Goal: Transaction & Acquisition: Purchase product/service

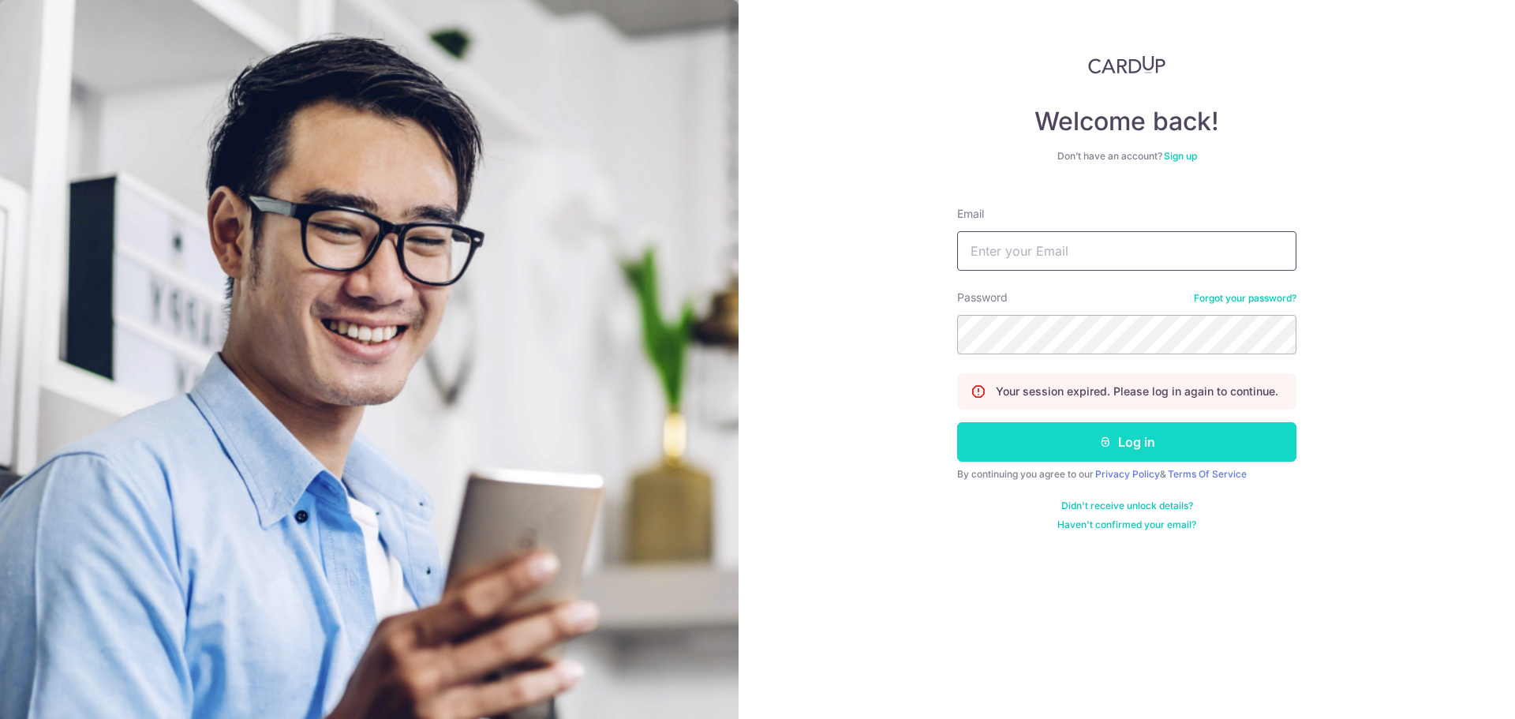
type input "chua.minhan@gmail.com"
click at [1085, 428] on button "Log in" at bounding box center [1126, 441] width 339 height 39
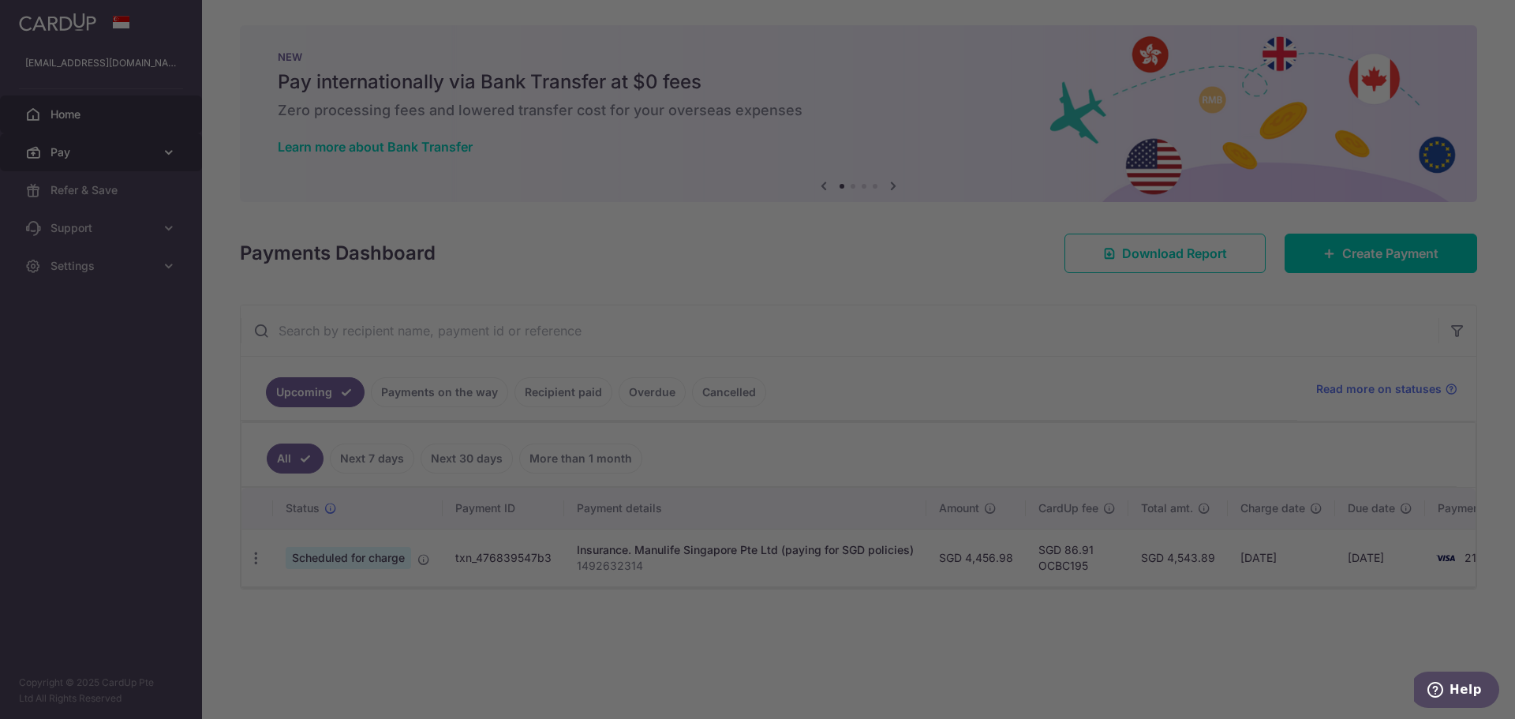
click at [146, 140] on div at bounding box center [764, 363] width 1529 height 726
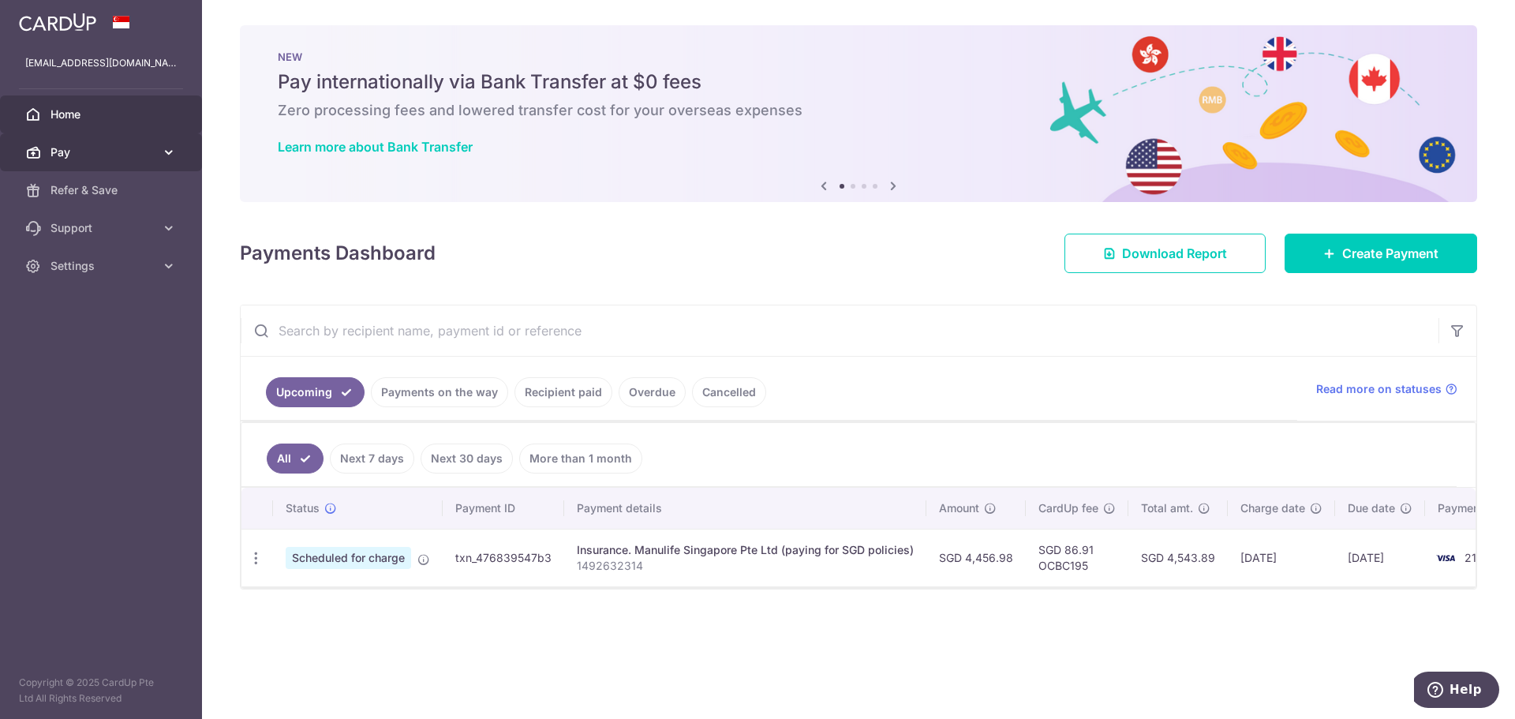
click at [84, 151] on span "Pay" at bounding box center [102, 152] width 104 height 16
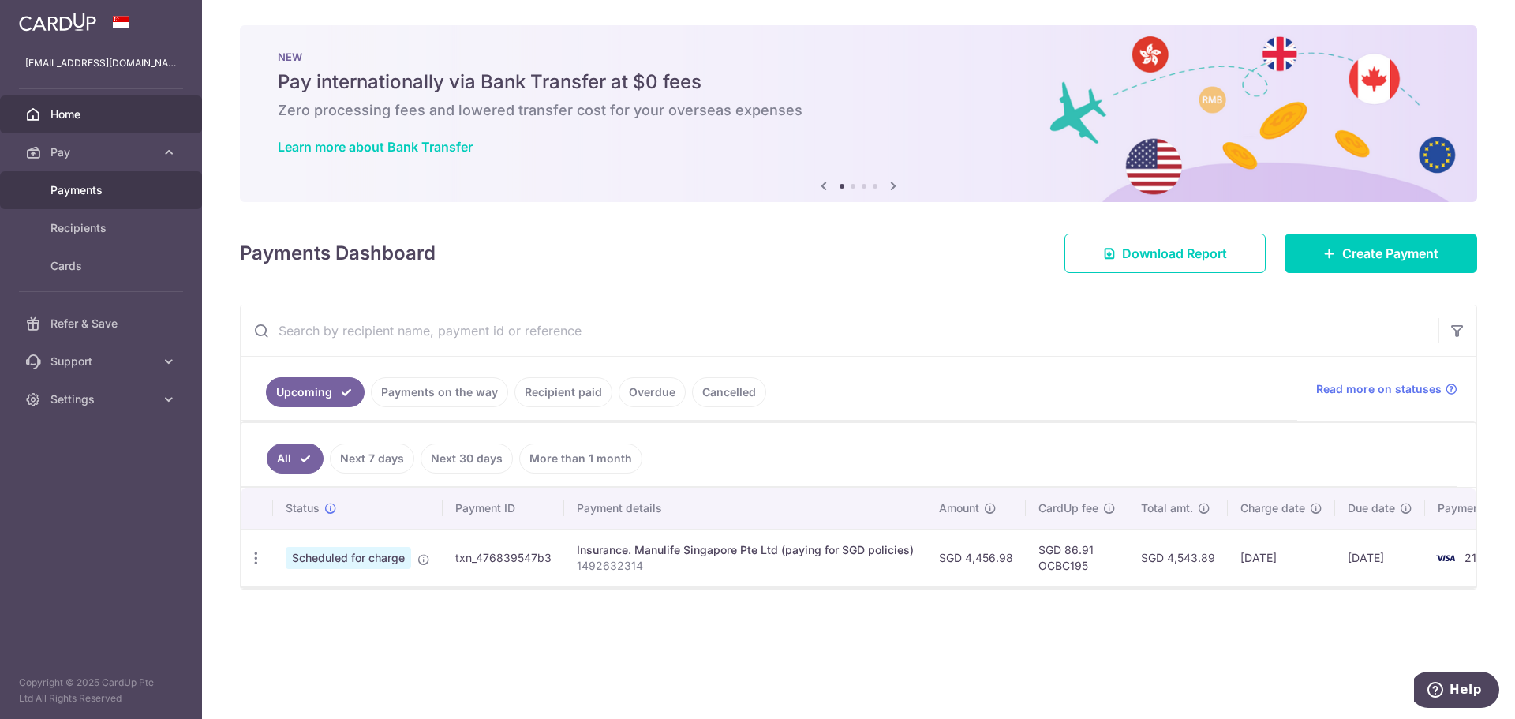
click at [100, 189] on span "Payments" at bounding box center [102, 190] width 104 height 16
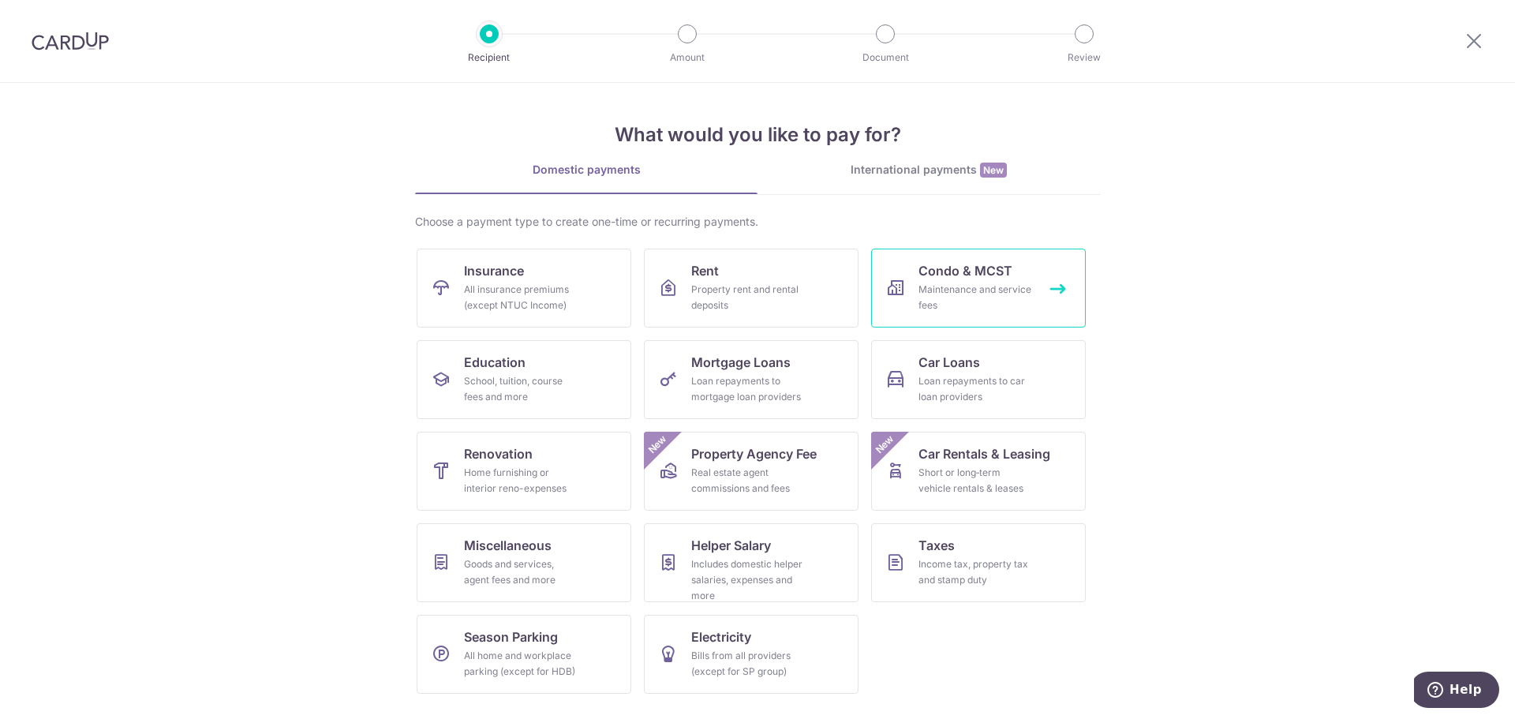
click at [928, 289] on div "Maintenance and service fees" at bounding box center [975, 298] width 114 height 32
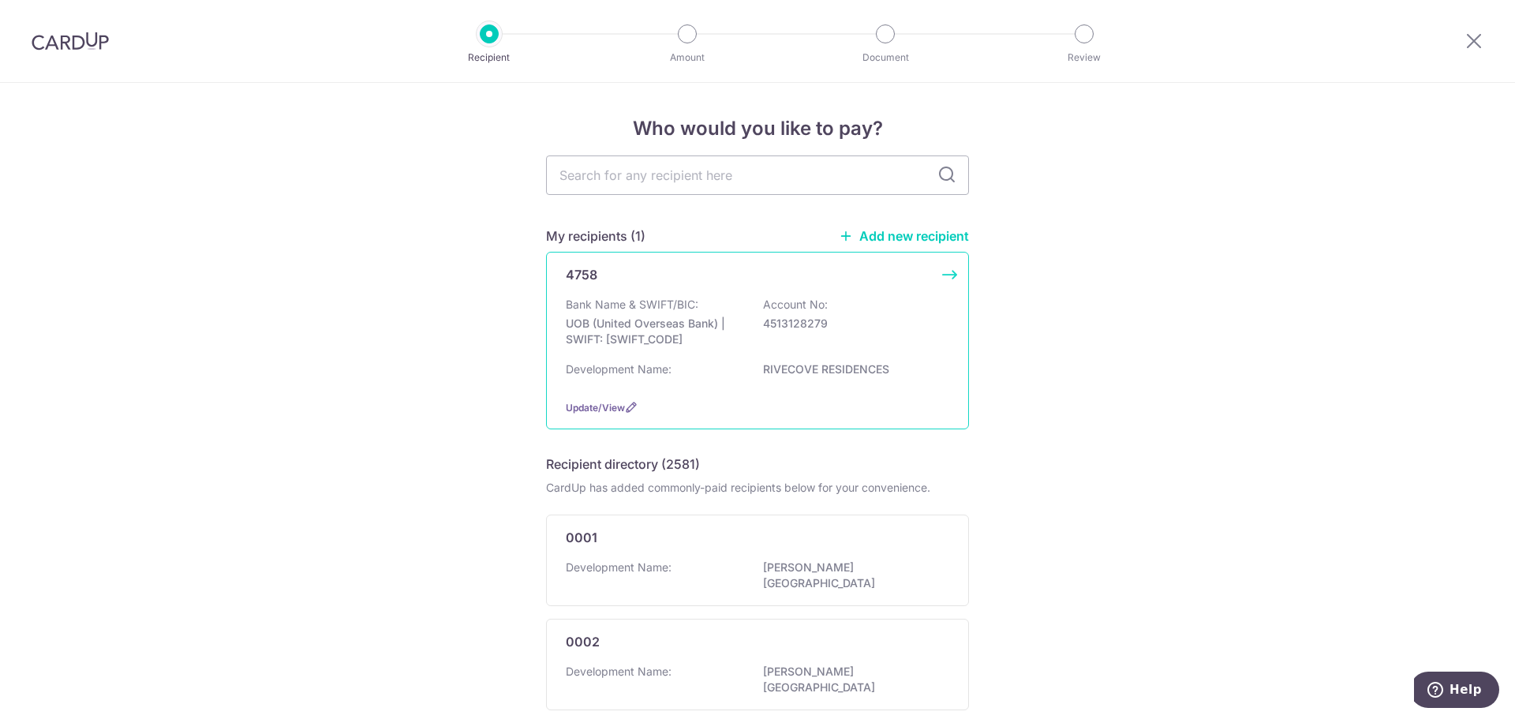
click at [668, 369] on div "Development Name: RIVECOVE RESIDENCES" at bounding box center [757, 373] width 383 height 25
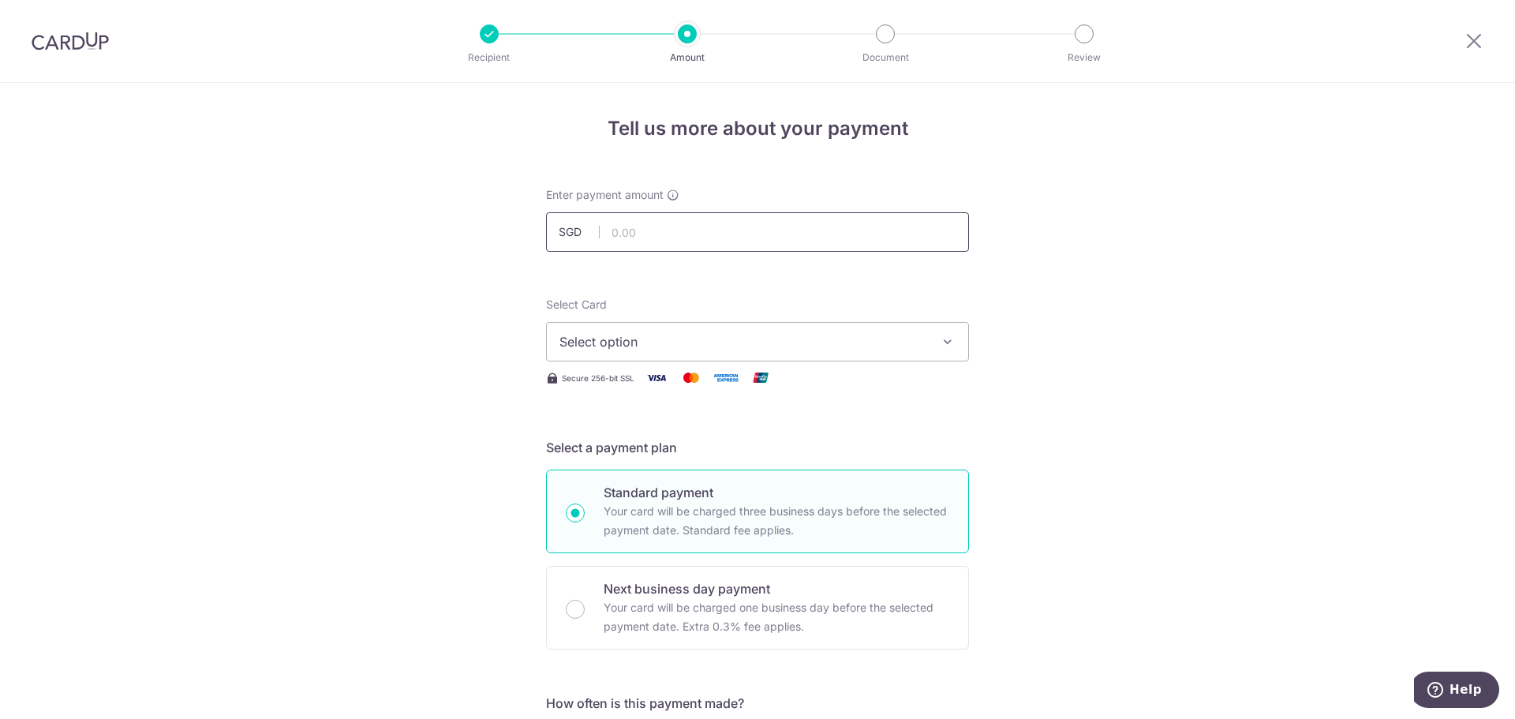
click at [678, 232] on input "text" at bounding box center [757, 231] width 423 height 39
type input "901.52"
click at [682, 339] on span "Select option" at bounding box center [743, 341] width 368 height 19
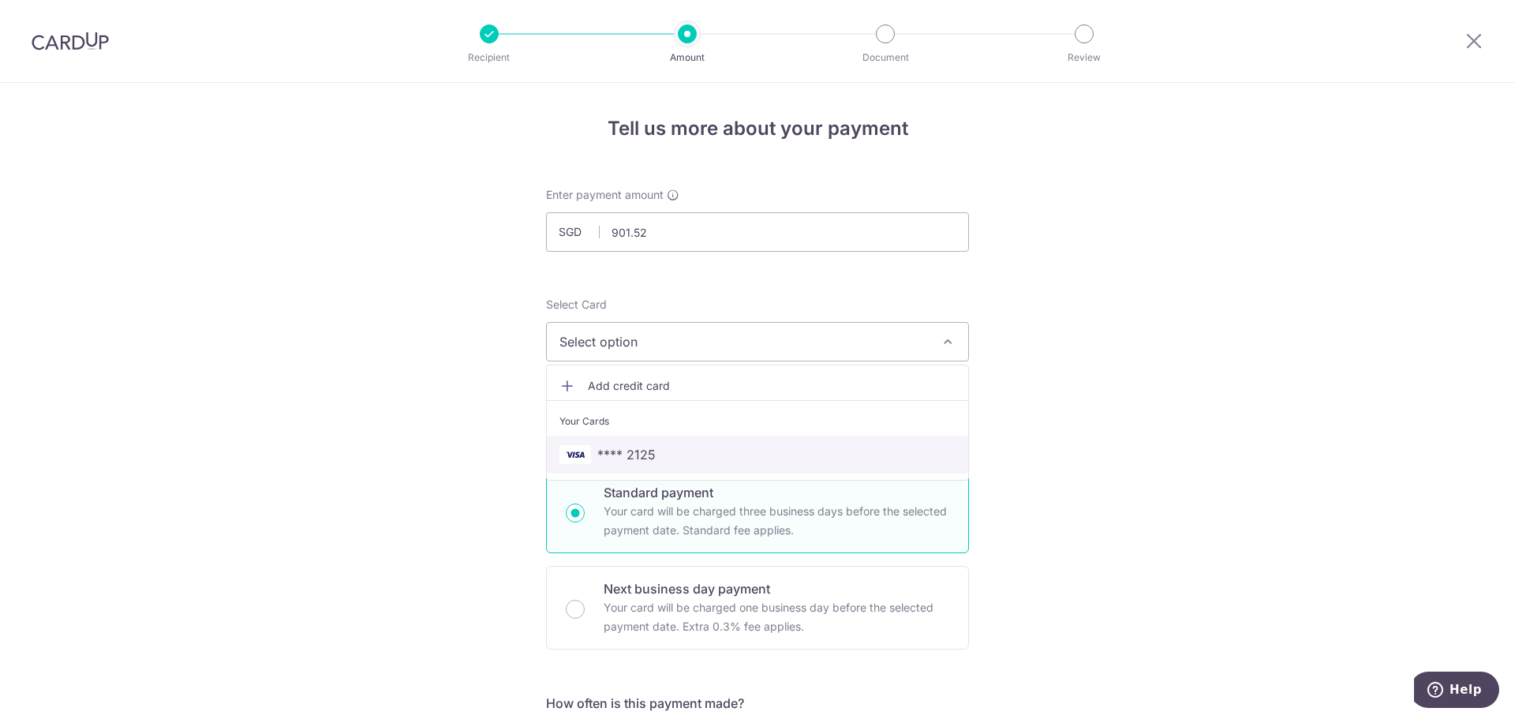
click at [622, 448] on span "**** 2125" at bounding box center [626, 454] width 58 height 19
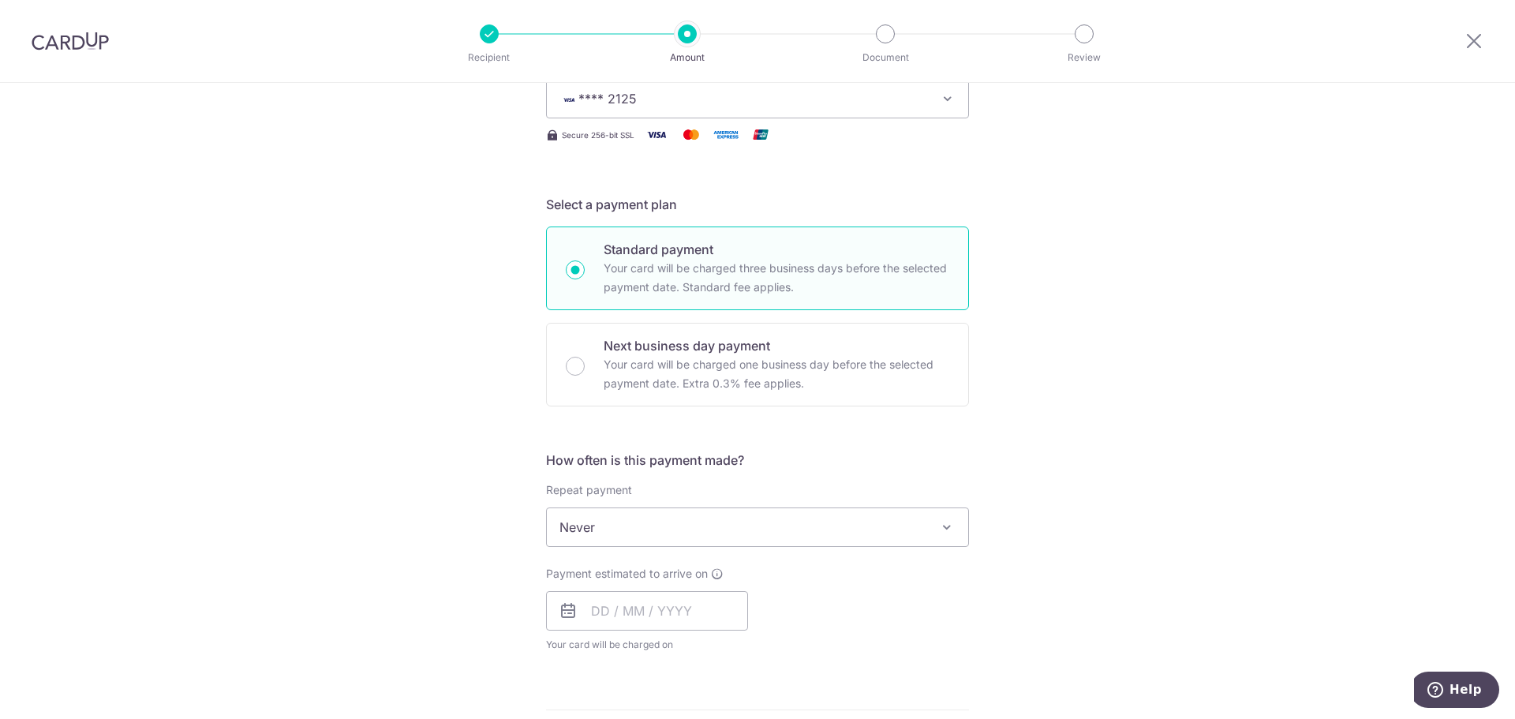
scroll to position [342, 0]
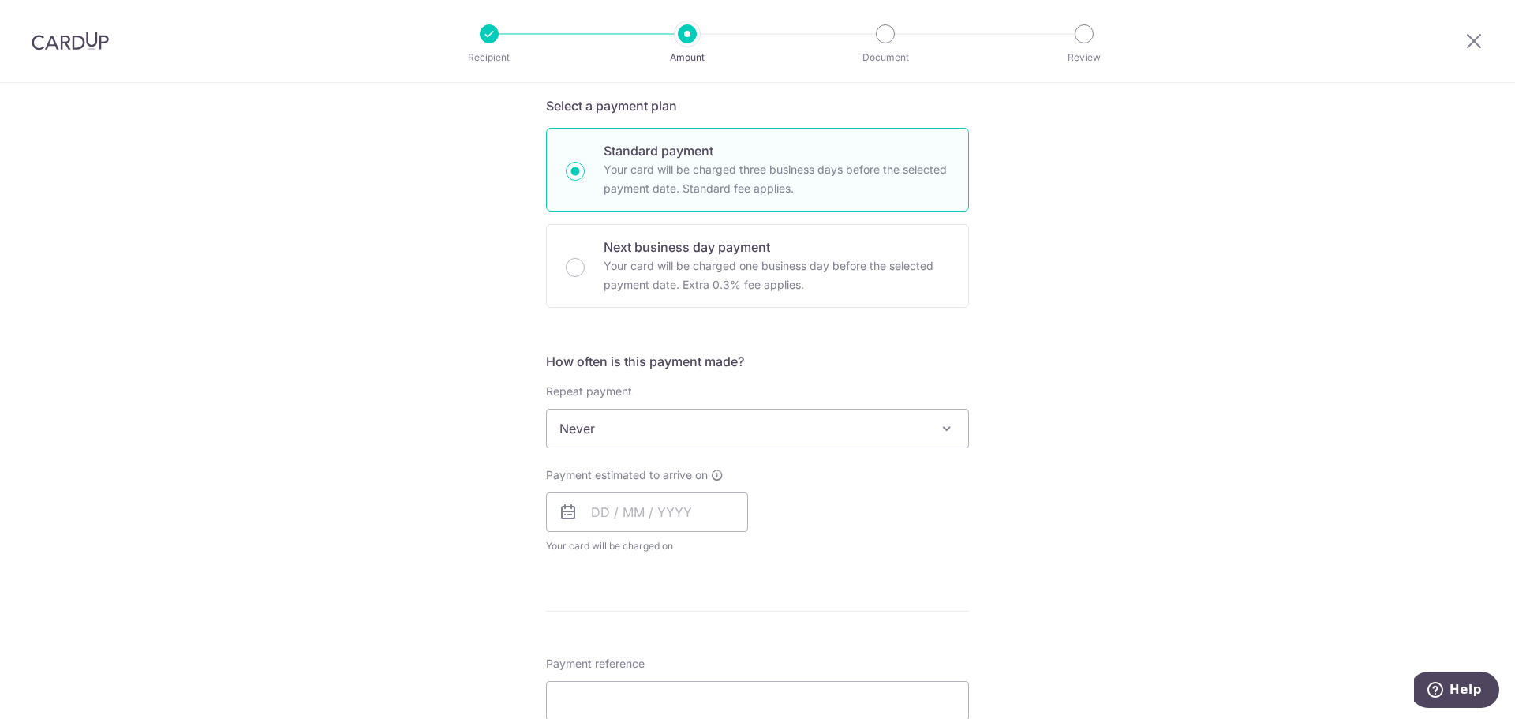
click at [618, 436] on span "Never" at bounding box center [757, 428] width 421 height 38
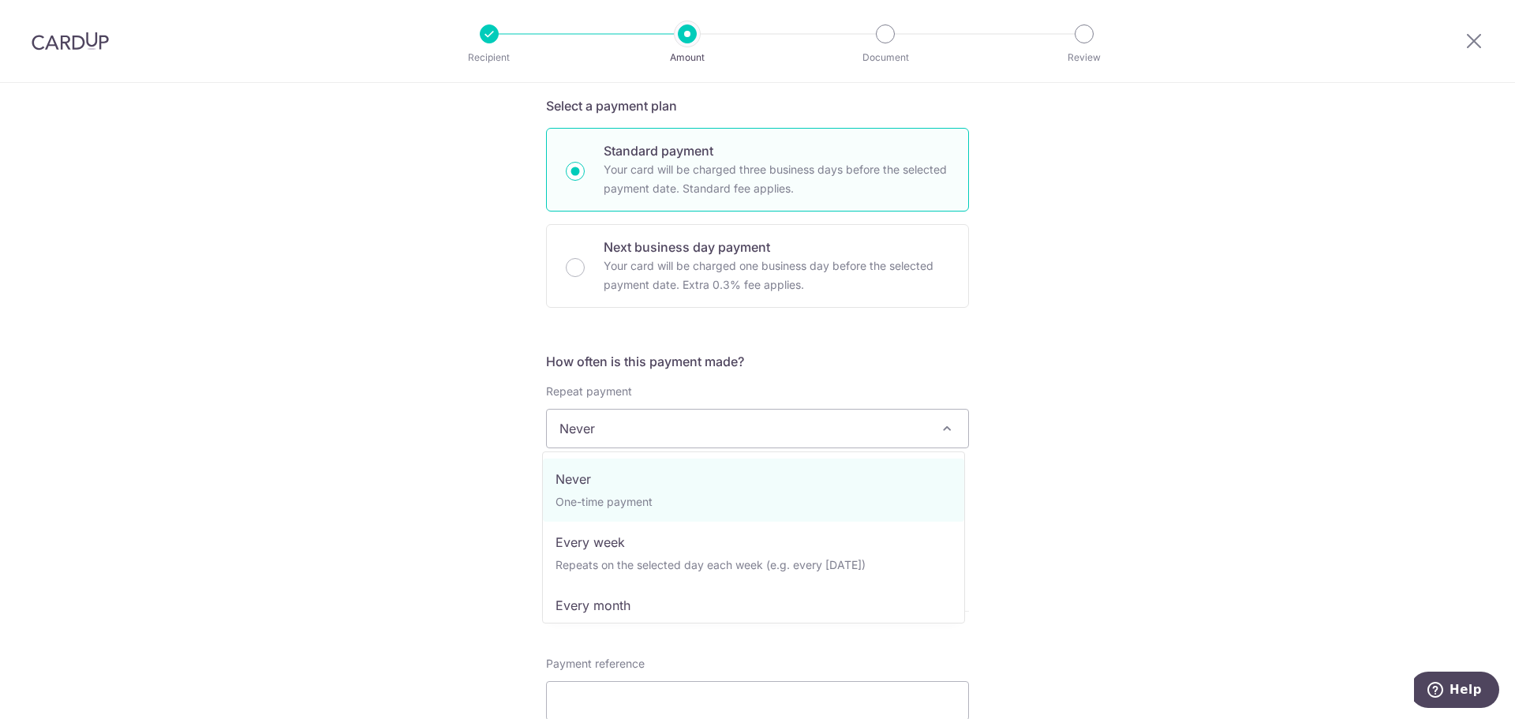
click at [618, 436] on span "Never" at bounding box center [757, 428] width 421 height 38
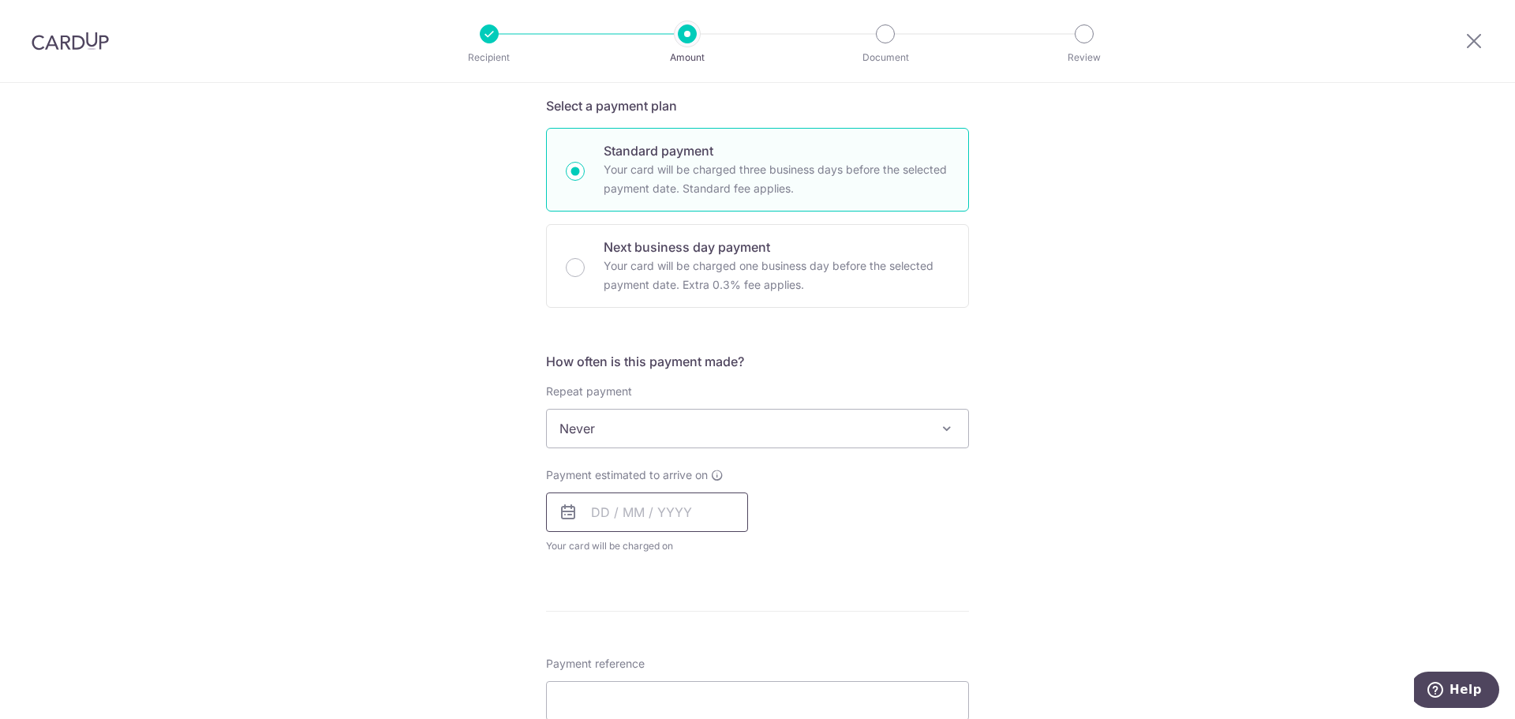
click at [612, 521] on input "text" at bounding box center [647, 511] width 202 height 39
drag, startPoint x: 703, startPoint y: 652, endPoint x: 983, endPoint y: 544, distance: 299.9
click at [704, 652] on link "9" at bounding box center [704, 655] width 25 height 25
type input "09/10/2025"
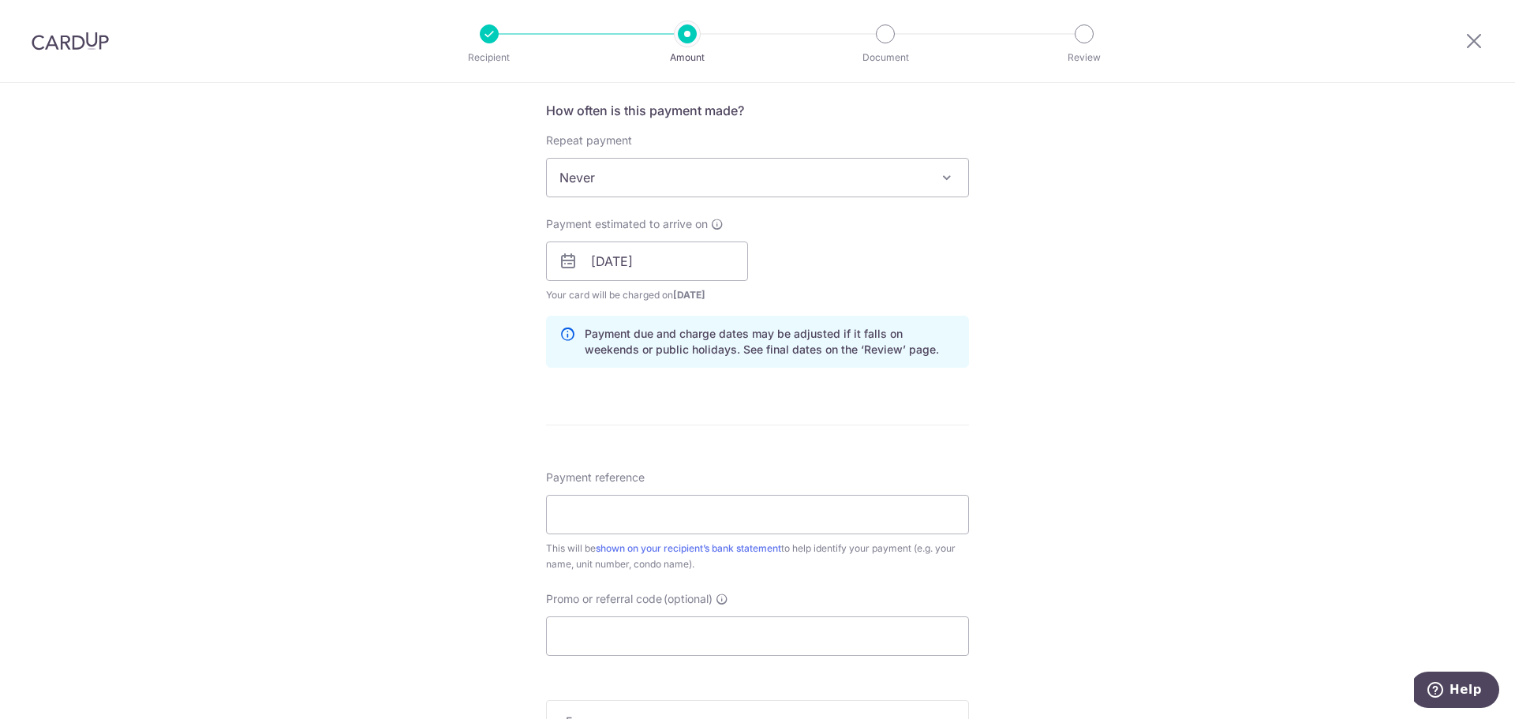
scroll to position [710, 0]
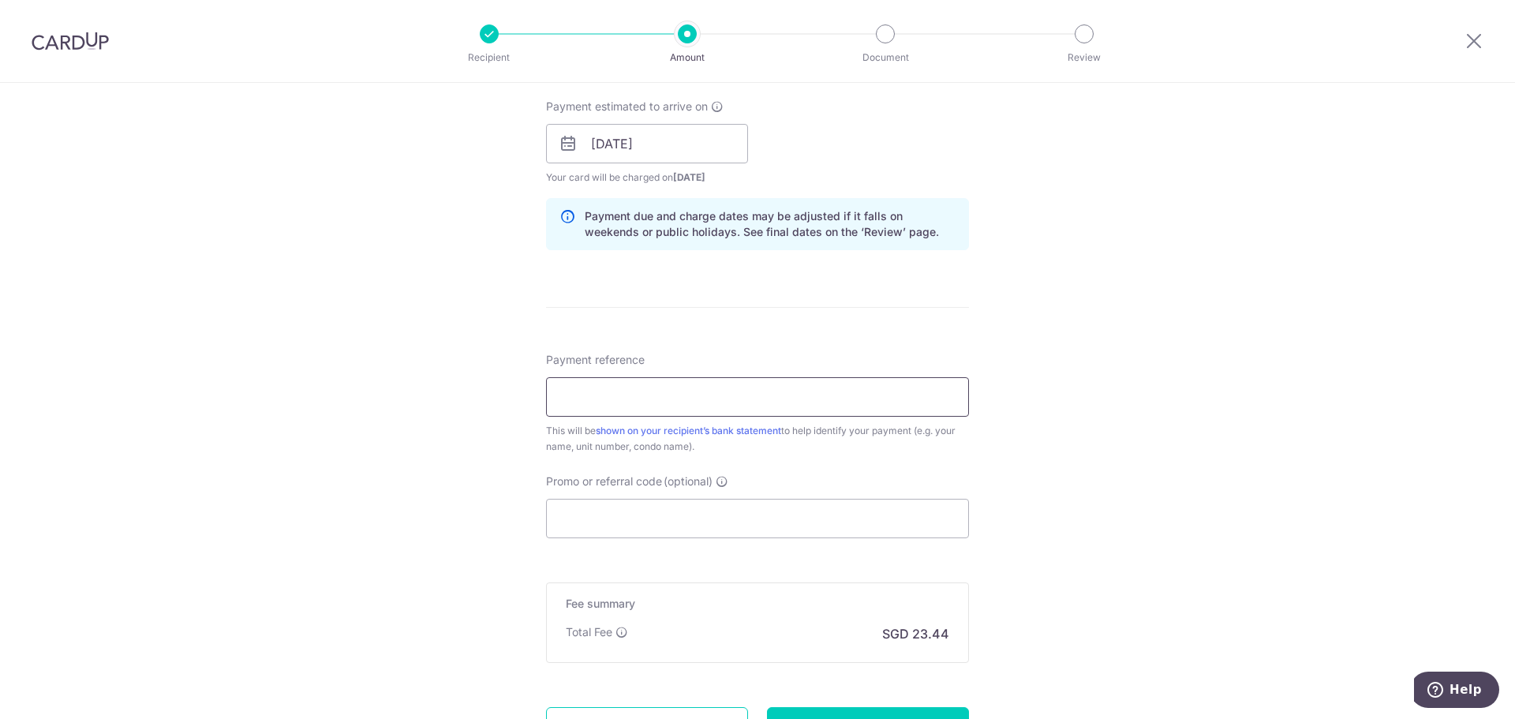
click at [689, 405] on input "Payment reference" at bounding box center [757, 396] width 423 height 39
type input "Blk 400438"
click at [1051, 484] on div "Tell us more about your payment Enter payment amount SGD 901.52 901.52 Select C…" at bounding box center [757, 119] width 1515 height 1492
drag, startPoint x: 1051, startPoint y: 484, endPoint x: 1006, endPoint y: 485, distance: 45.8
click at [1006, 485] on div "Tell us more about your payment Enter payment amount SGD 901.52 901.52 Select C…" at bounding box center [757, 119] width 1515 height 1492
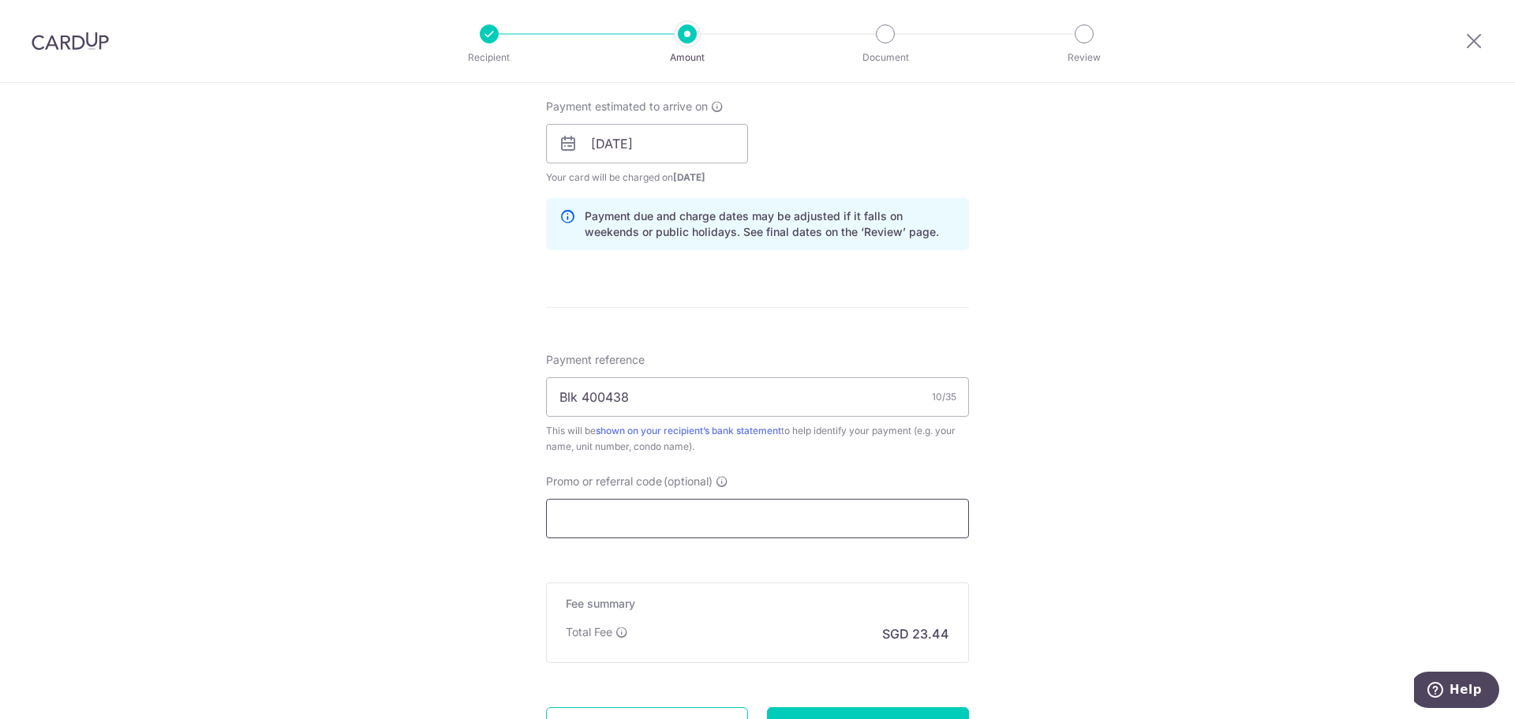
click at [684, 519] on input "Promo or referral code (optional)" at bounding box center [757, 518] width 423 height 39
paste input "OCBC195"
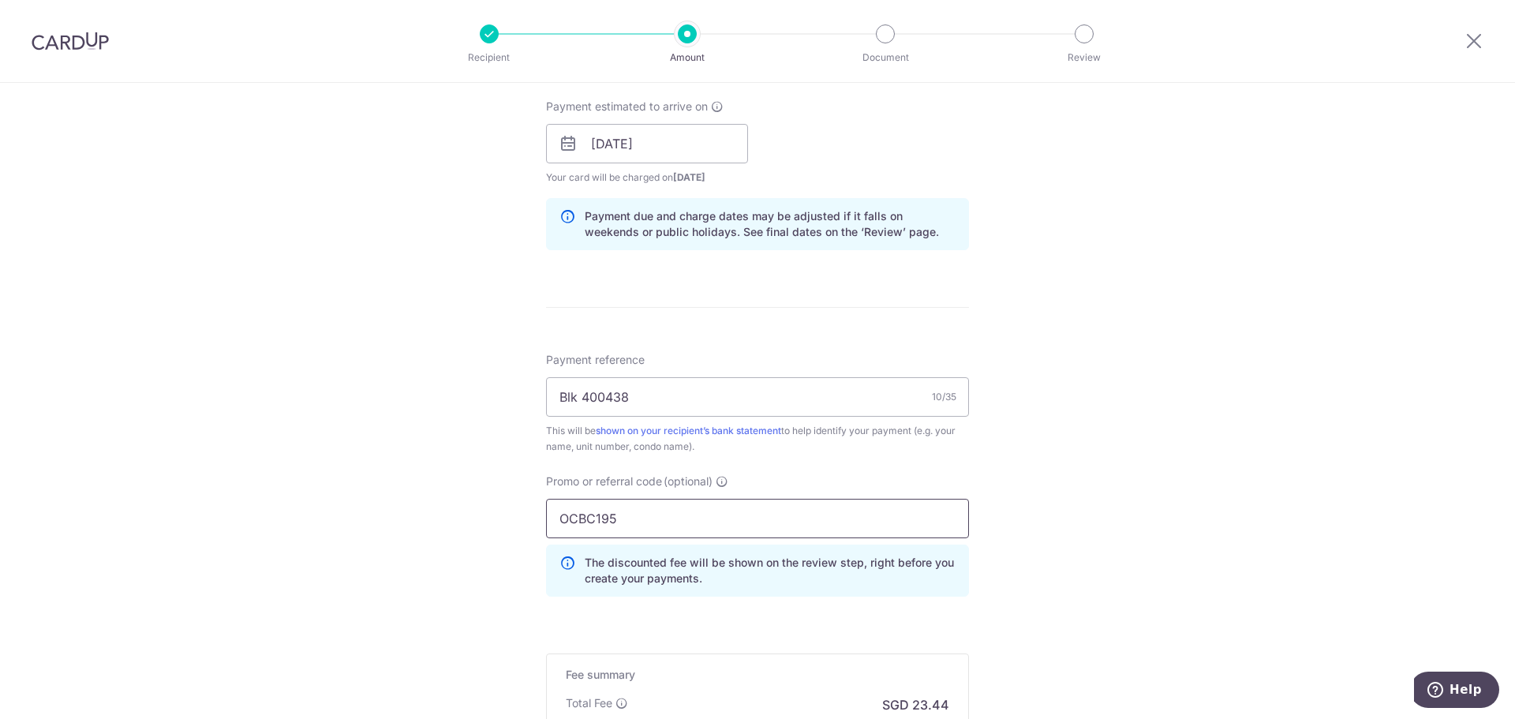
type input "OCBC195"
click at [1116, 540] on div "Tell us more about your payment Enter payment amount SGD 901.52 901.52 Select C…" at bounding box center [757, 154] width 1515 height 1563
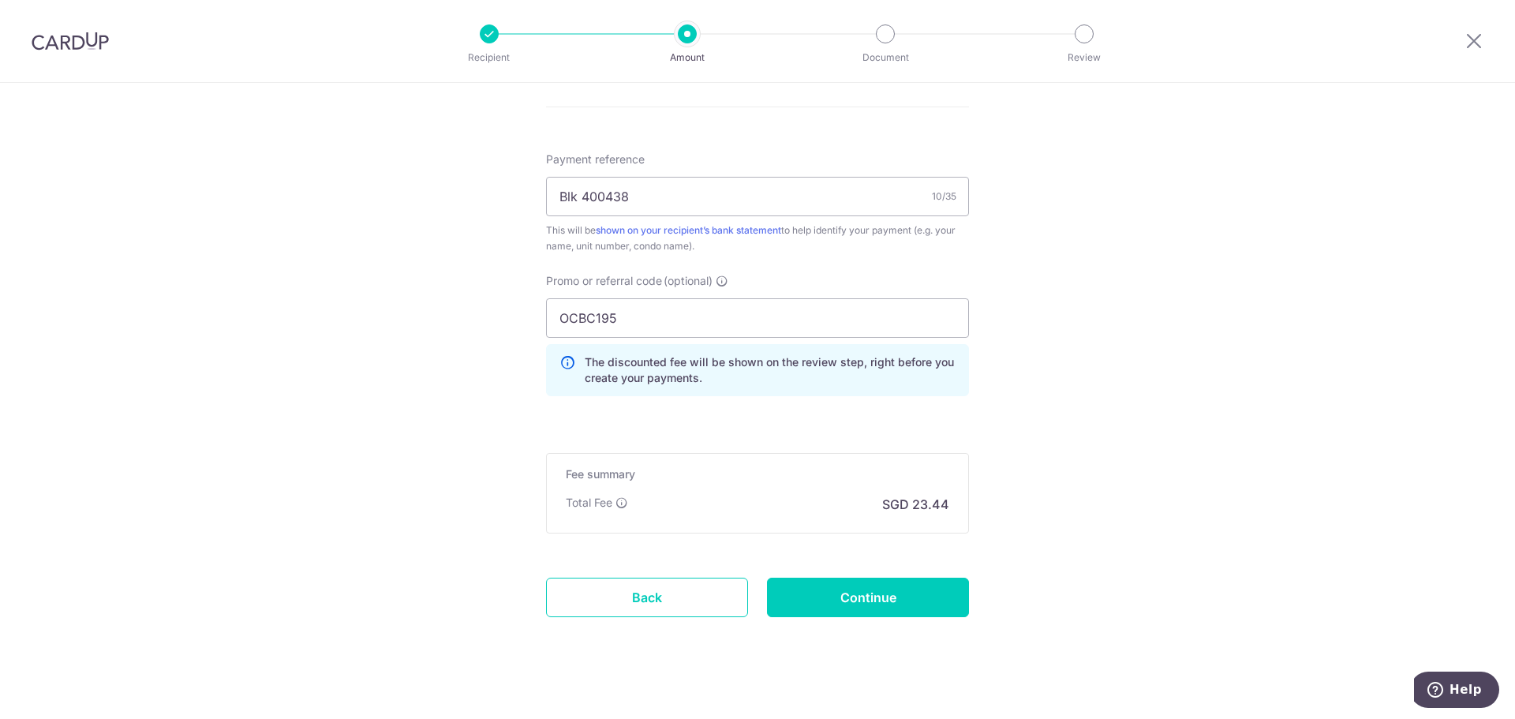
scroll to position [927, 0]
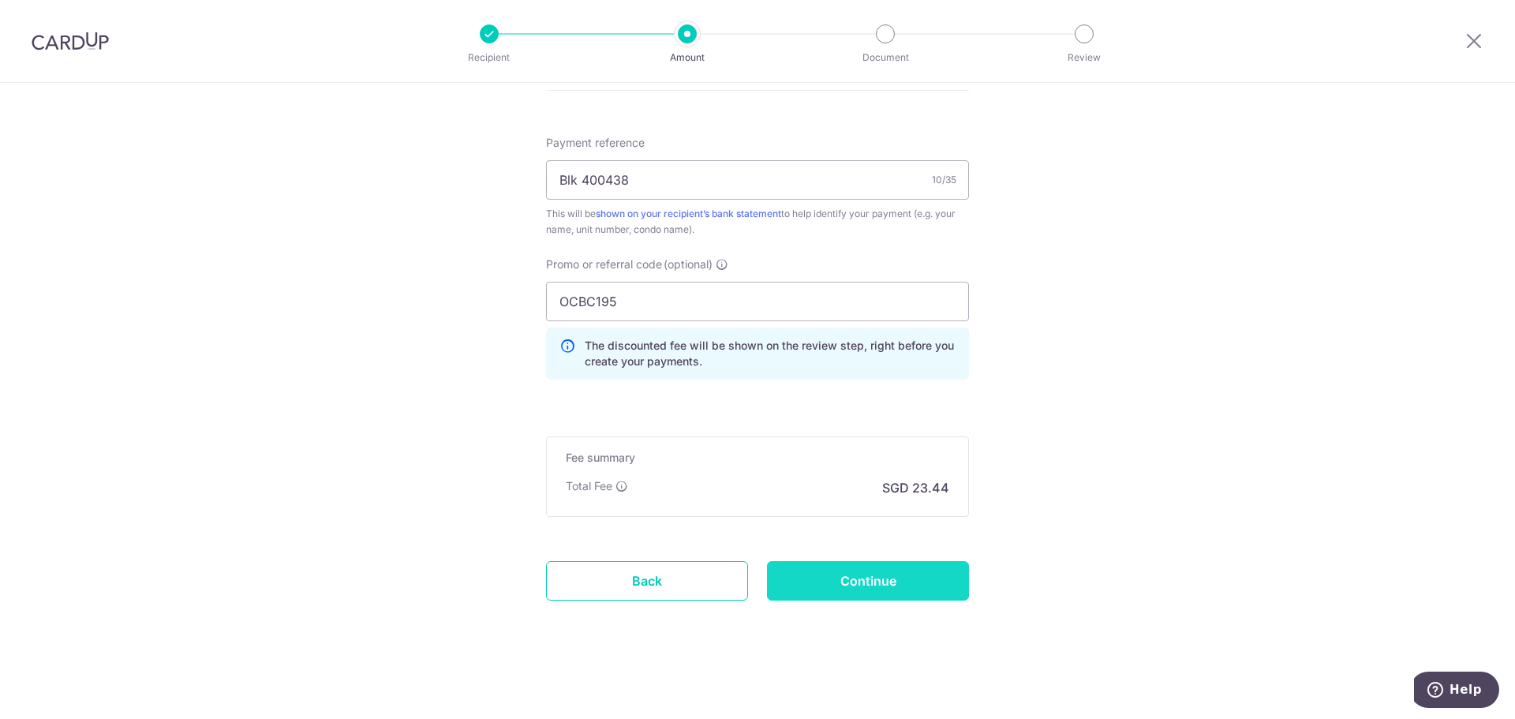
click at [831, 585] on input "Continue" at bounding box center [868, 580] width 202 height 39
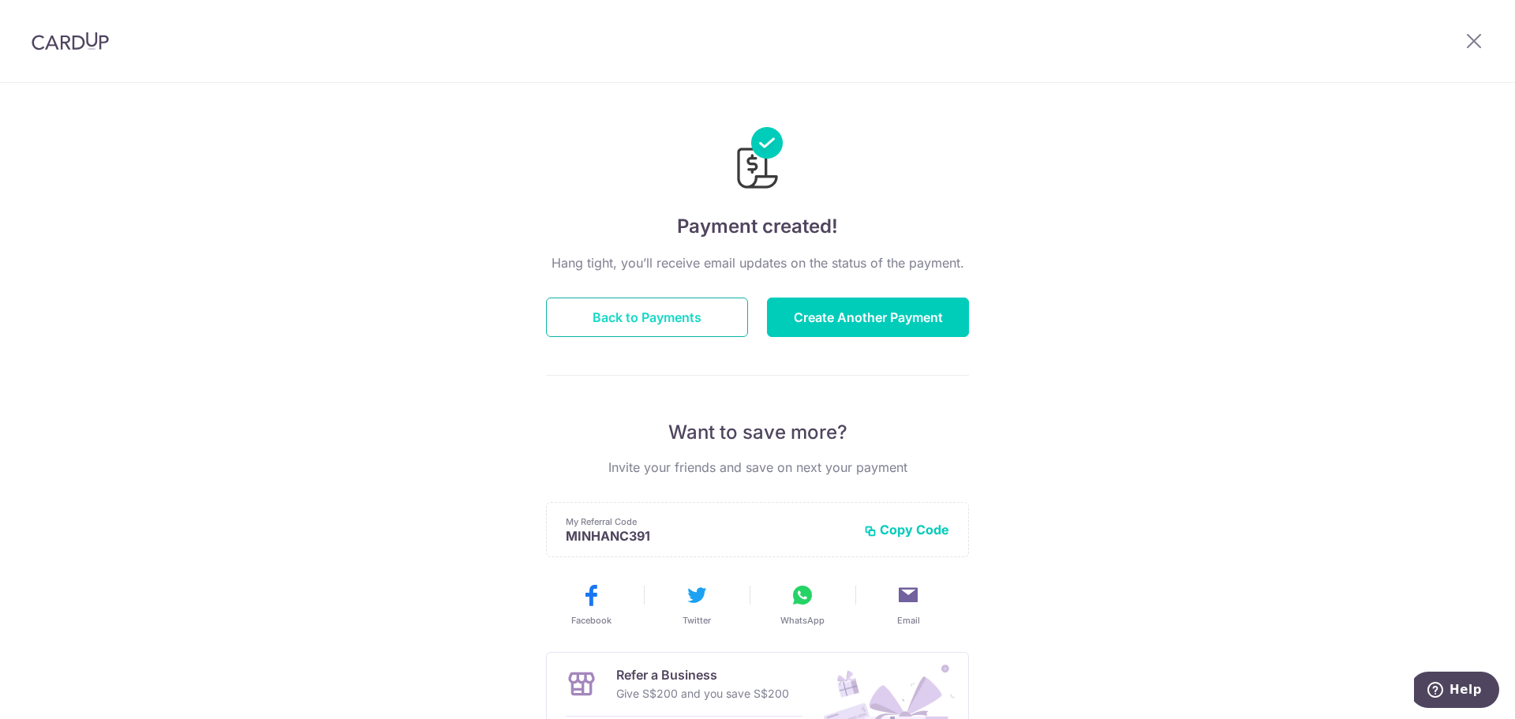
click at [659, 323] on button "Back to Payments" at bounding box center [647, 316] width 202 height 39
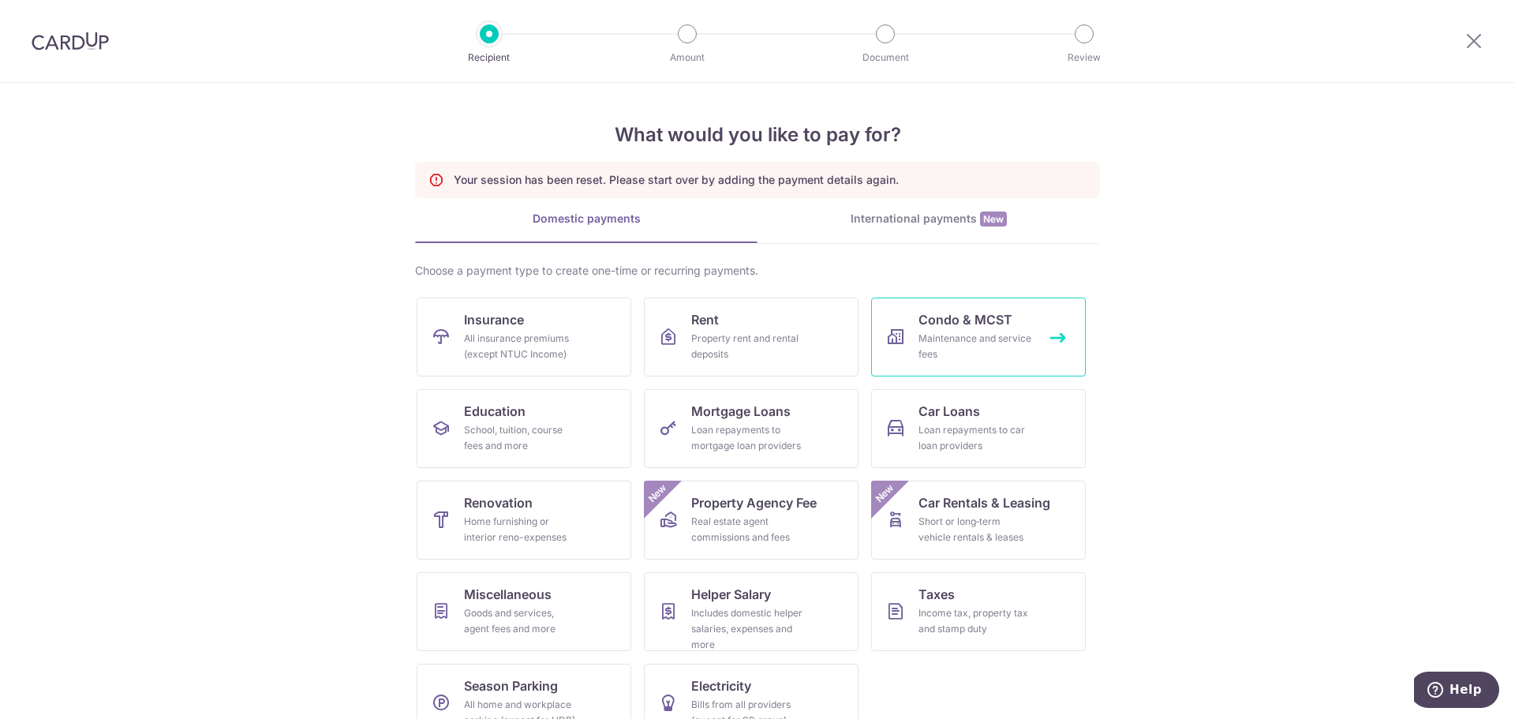
click at [940, 353] on div "Maintenance and service fees" at bounding box center [975, 347] width 114 height 32
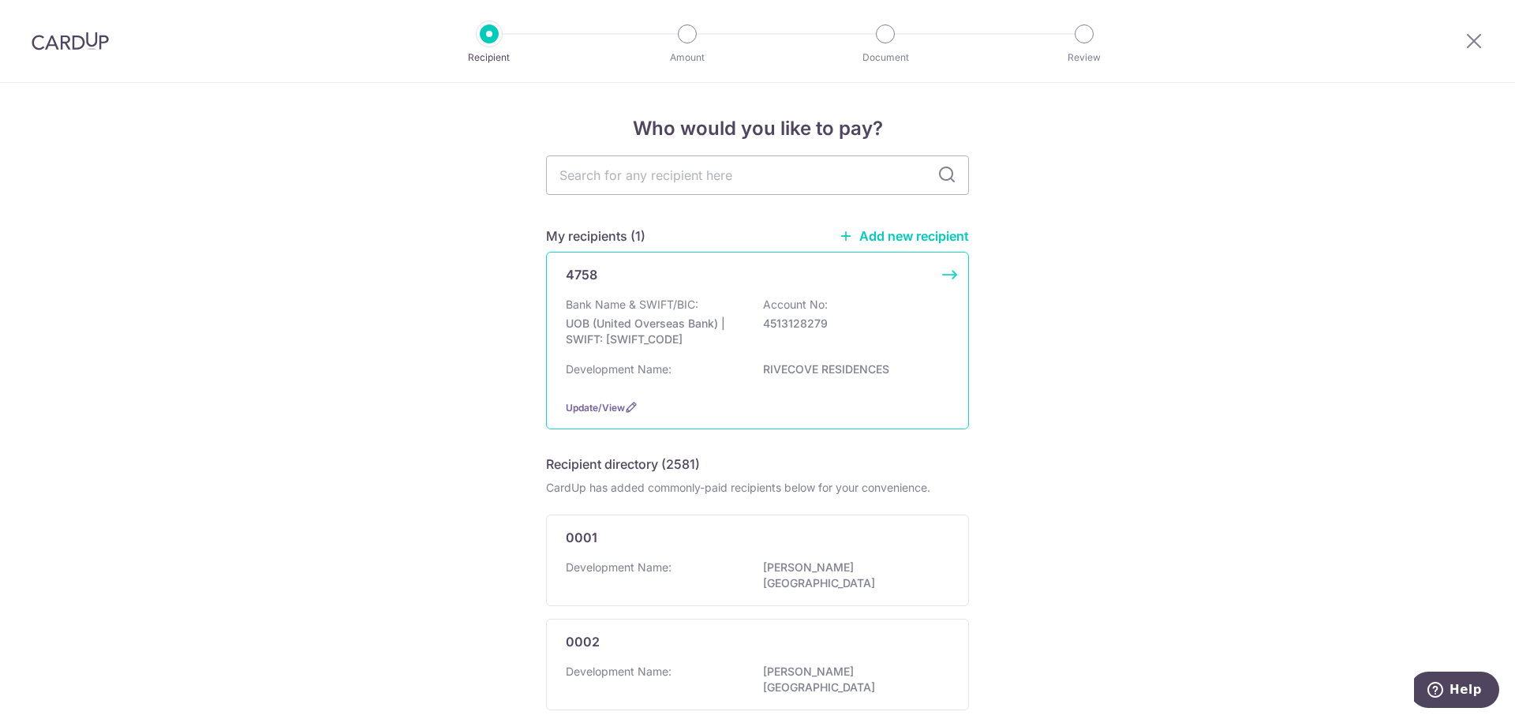
click at [625, 304] on p "Bank Name & SWIFT/BIC:" at bounding box center [632, 305] width 133 height 16
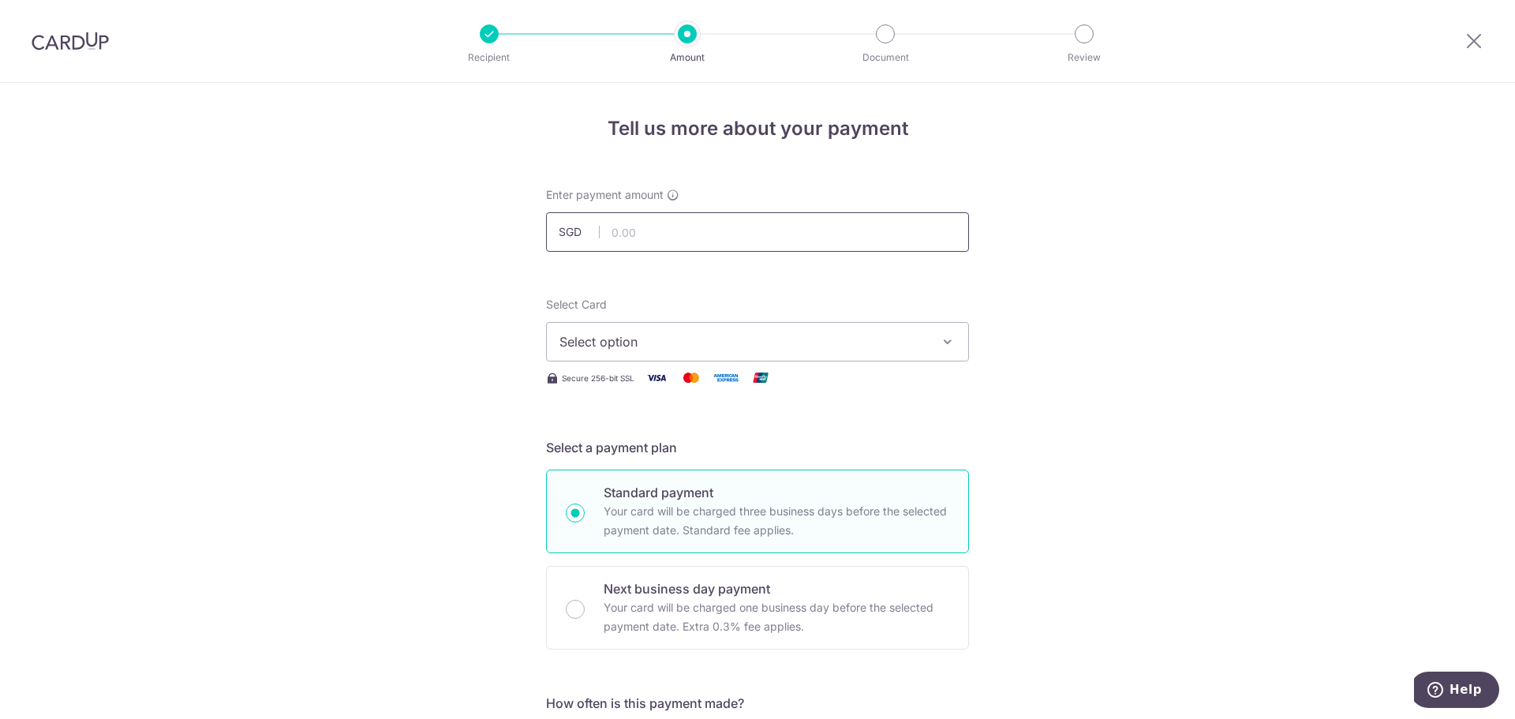
click at [654, 240] on input "text" at bounding box center [757, 231] width 423 height 39
type input "901.52"
click at [797, 345] on span "Select option" at bounding box center [743, 341] width 368 height 19
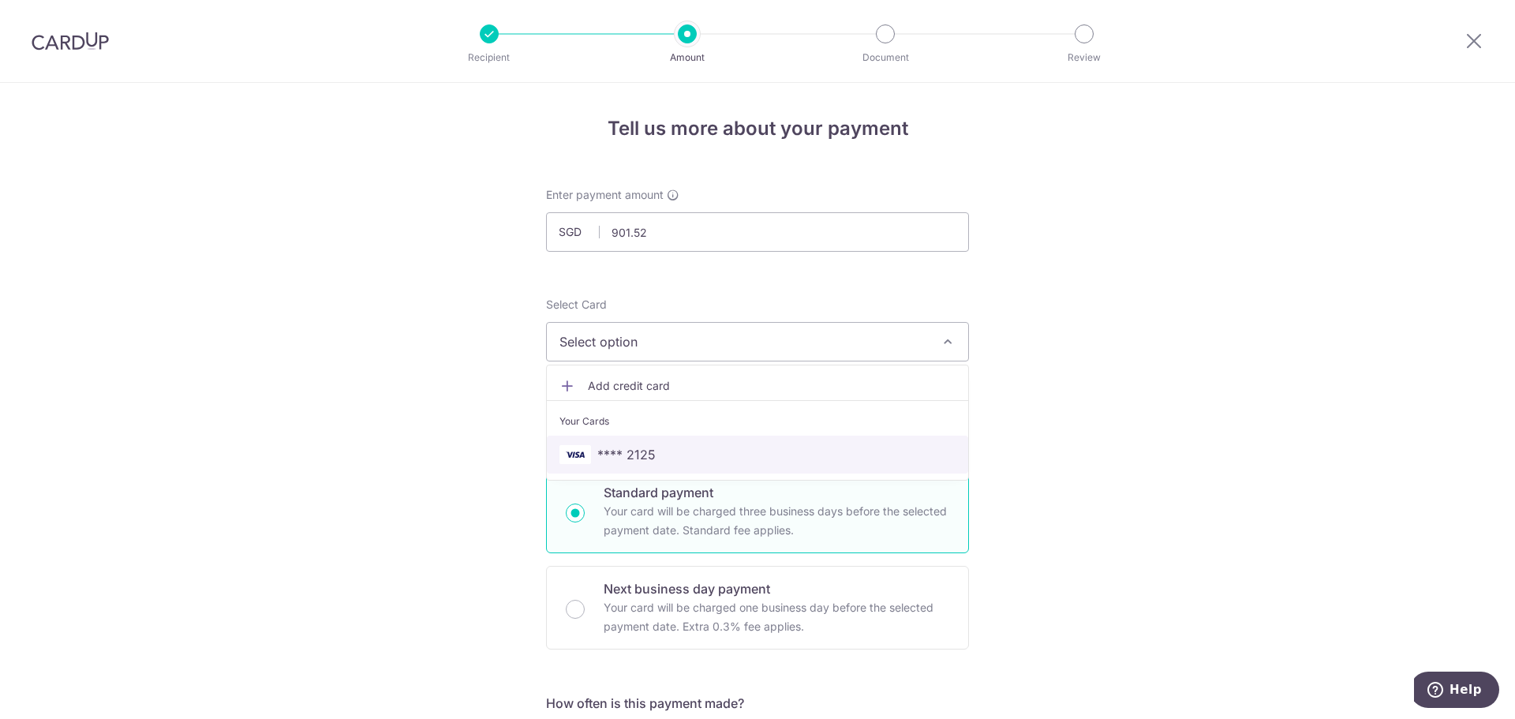
click at [608, 447] on span "**** 2125" at bounding box center [626, 454] width 58 height 19
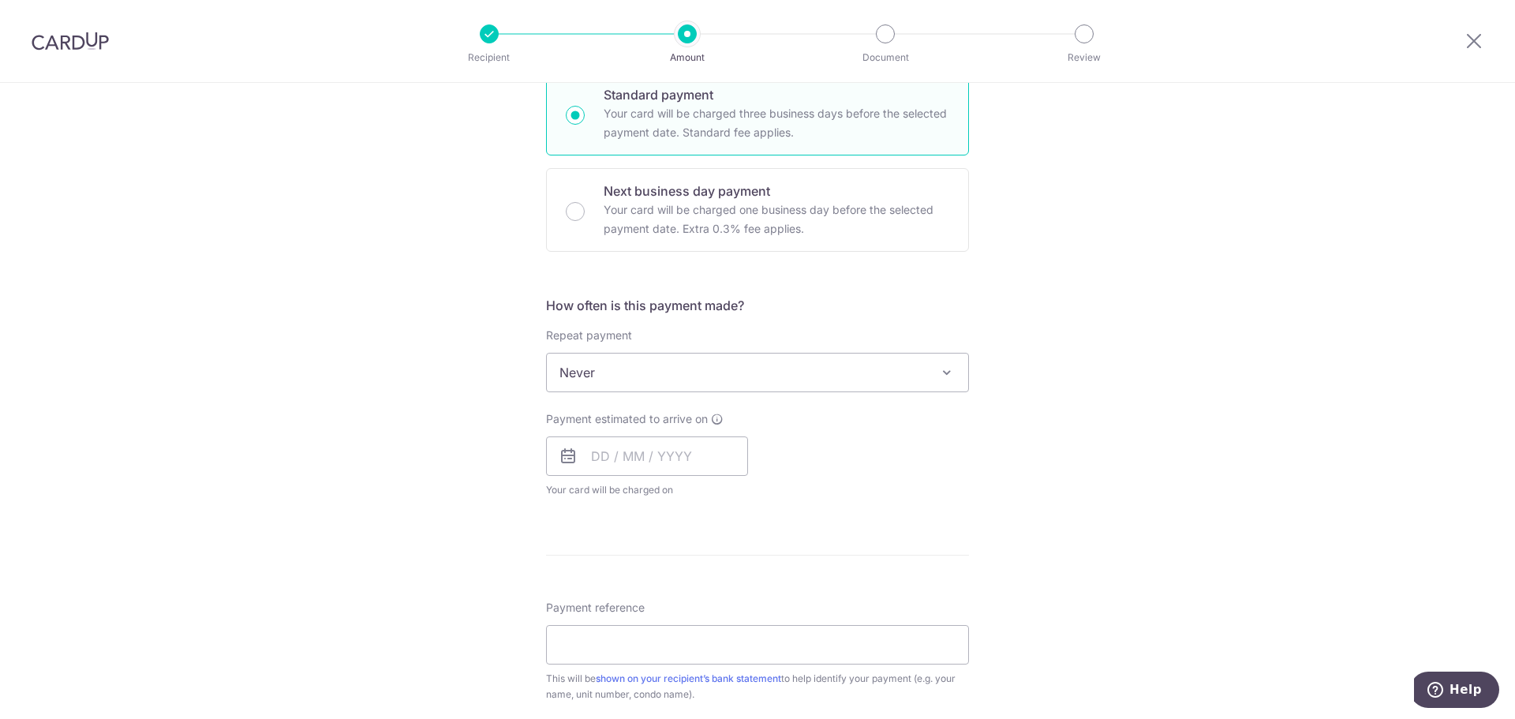
scroll to position [447, 0]
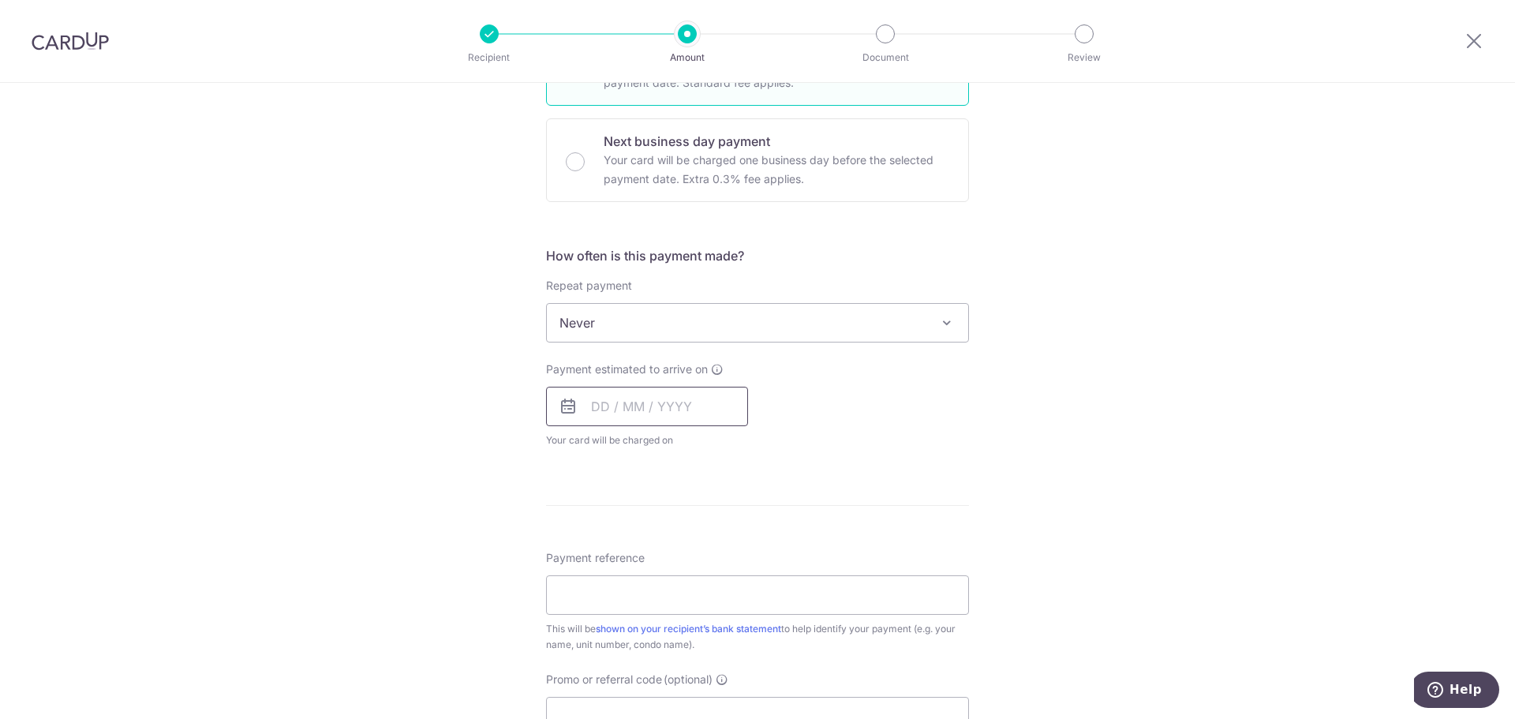
click at [609, 397] on input "text" at bounding box center [647, 406] width 202 height 39
click at [700, 550] on link "9" at bounding box center [704, 549] width 25 height 25
type input "[DATE]"
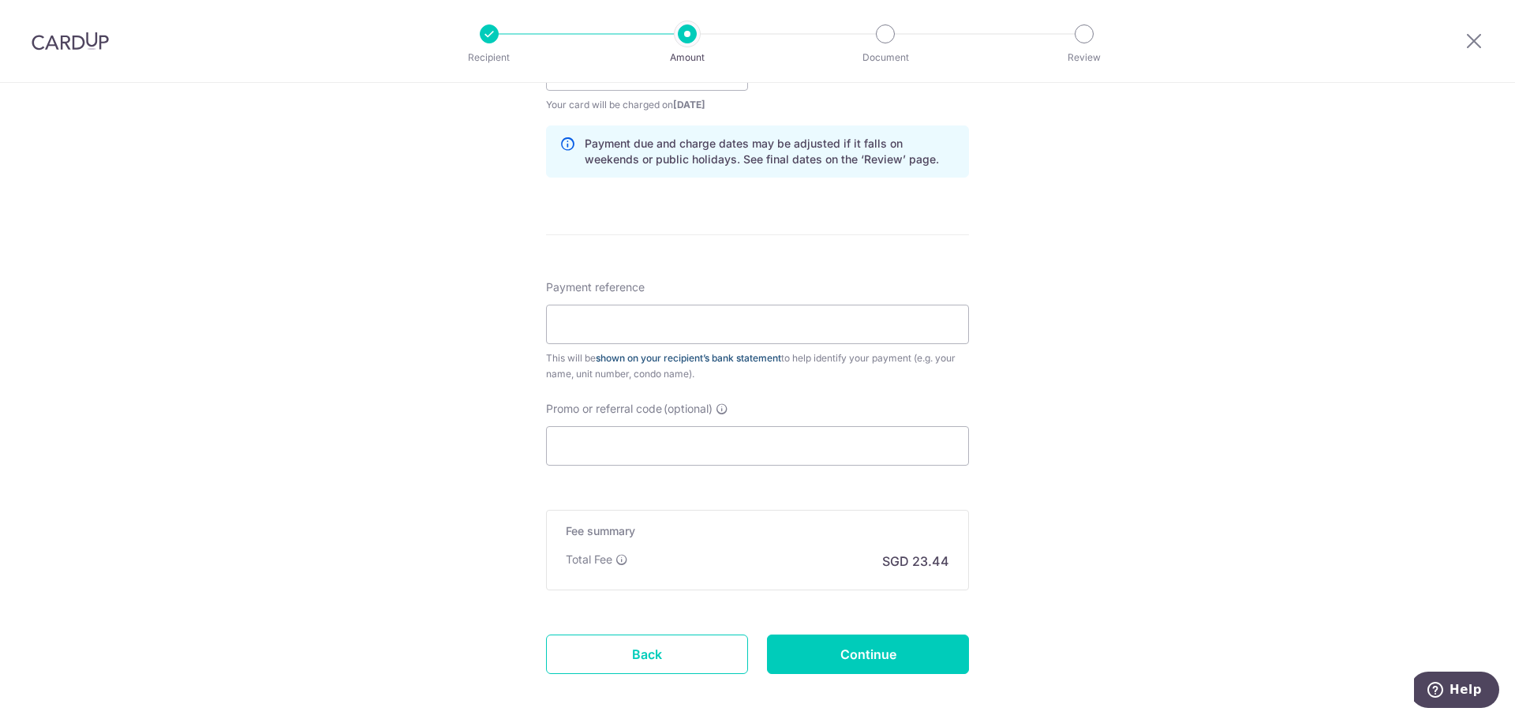
scroll to position [789, 0]
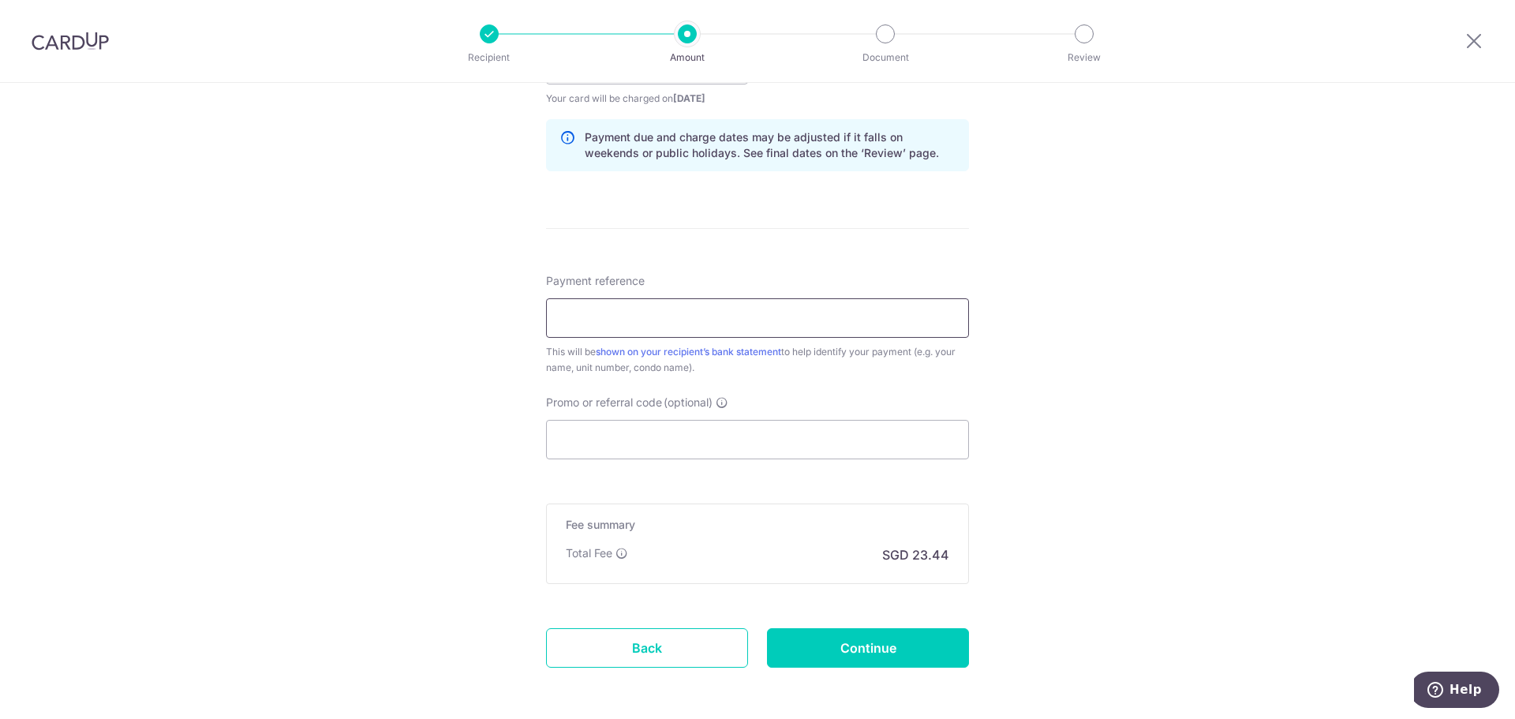
click at [613, 307] on input "Payment reference" at bounding box center [757, 317] width 423 height 39
type input "Blk 400438"
click at [595, 432] on input "Promo or referral code (optional)" at bounding box center [757, 439] width 423 height 39
paste input "OCBC195"
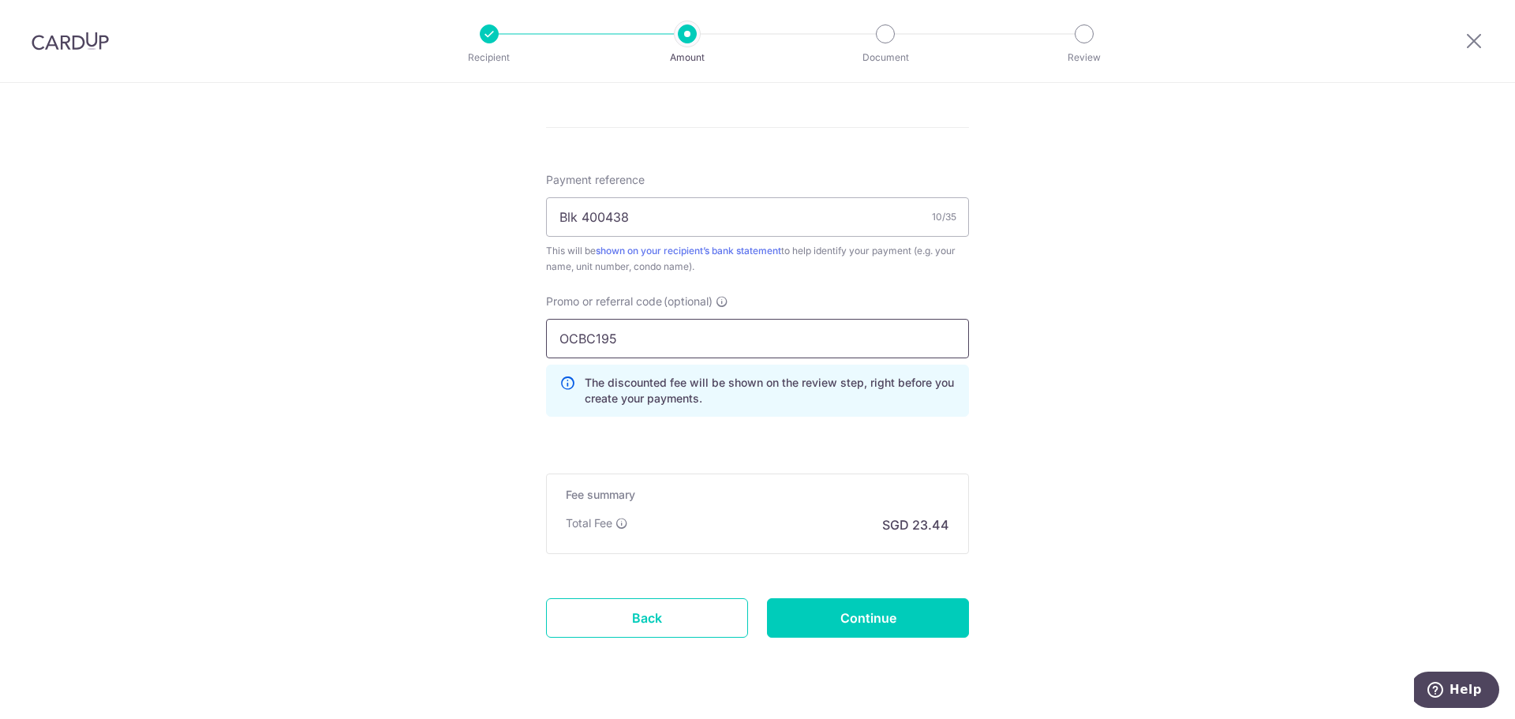
scroll to position [894, 0]
type input "OCBC195"
click at [829, 622] on input "Continue" at bounding box center [868, 613] width 202 height 39
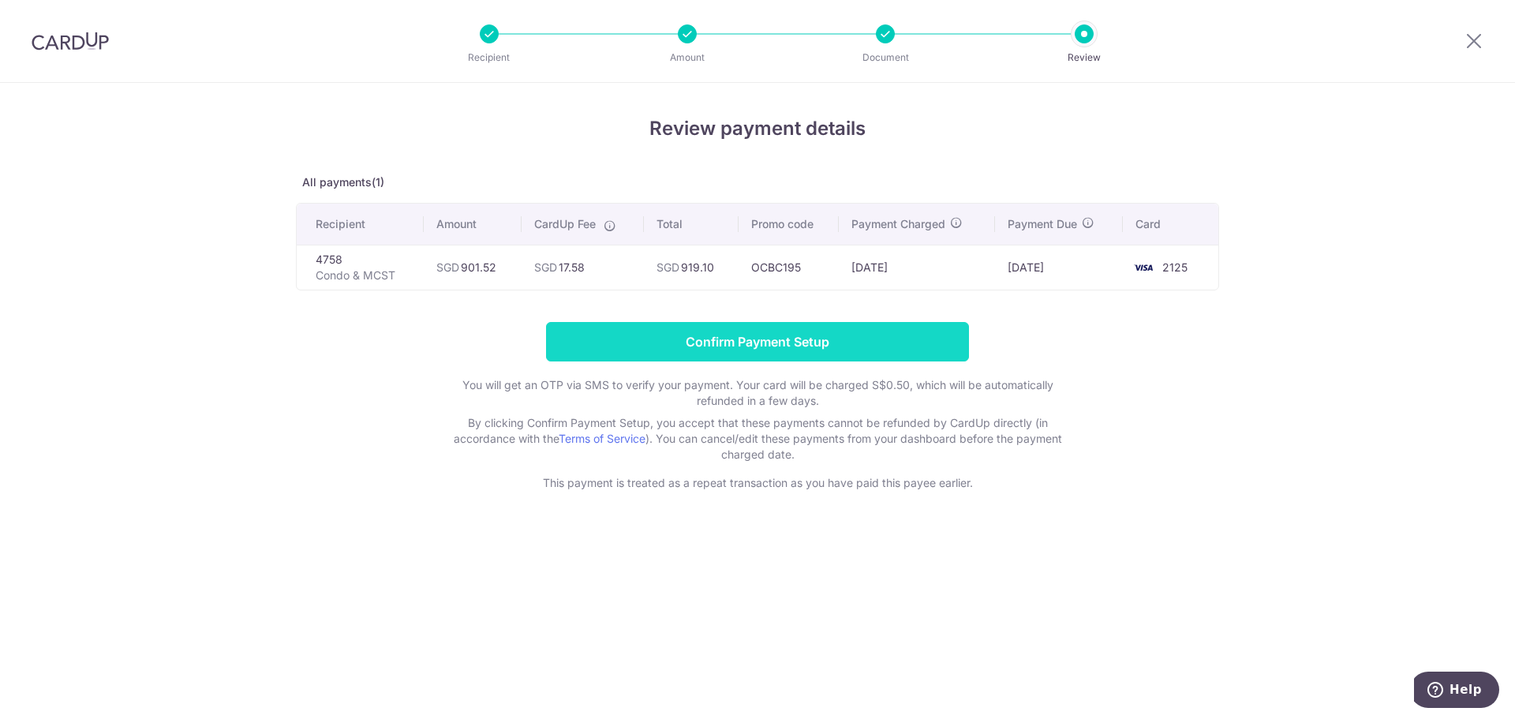
click at [793, 326] on input "Confirm Payment Setup" at bounding box center [757, 341] width 423 height 39
